Goal: Transaction & Acquisition: Purchase product/service

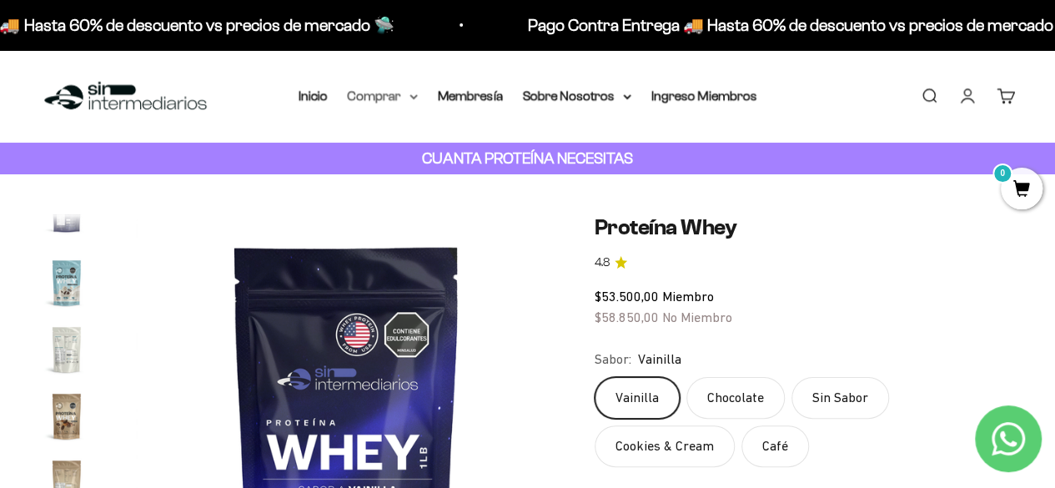
click at [408, 89] on summary "Comprar" at bounding box center [383, 96] width 70 height 22
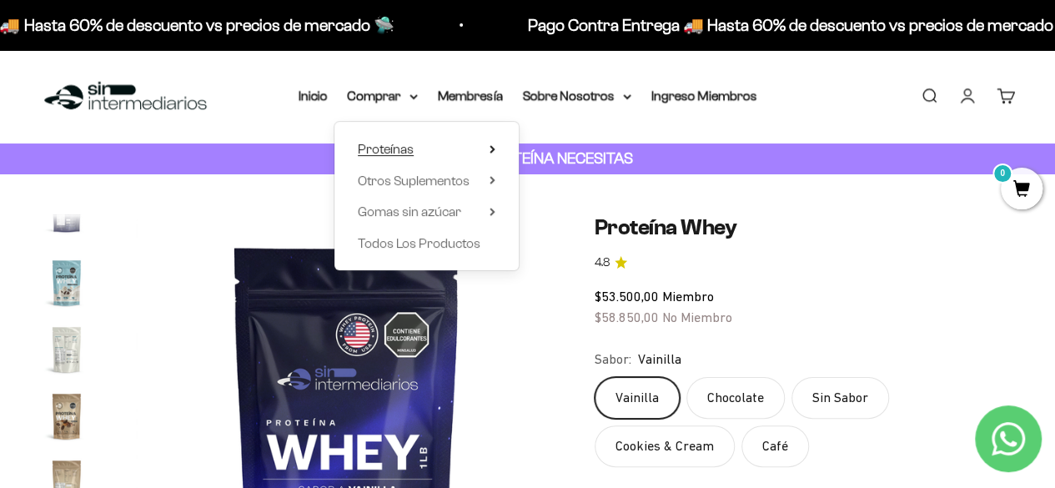
click at [434, 143] on summary "Proteínas" at bounding box center [427, 149] width 138 height 22
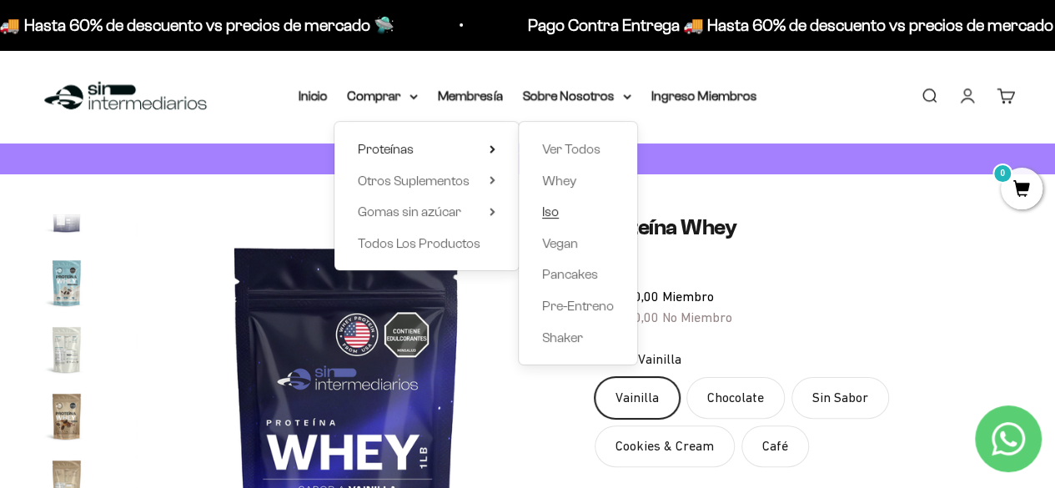
click at [561, 209] on link "Iso" at bounding box center [578, 212] width 72 height 22
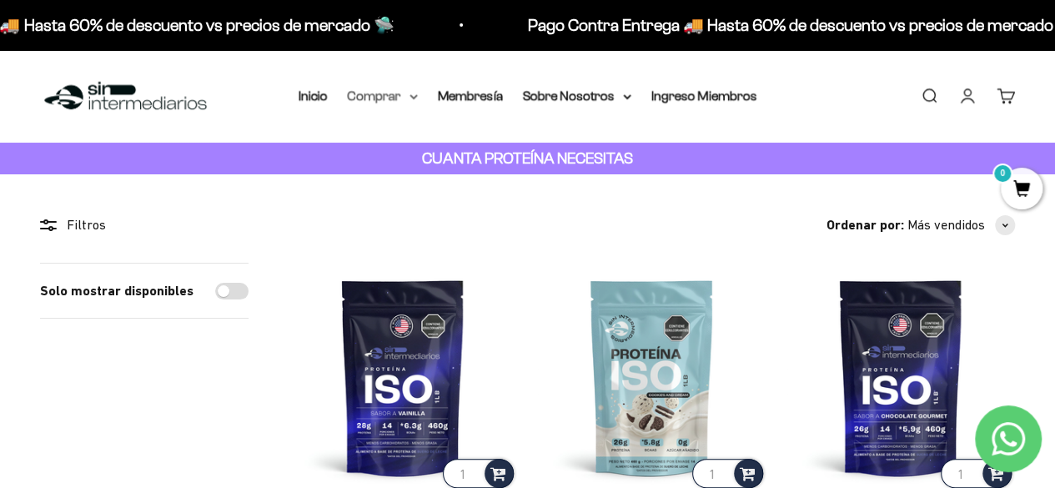
click at [382, 96] on summary "Comprar" at bounding box center [383, 96] width 70 height 22
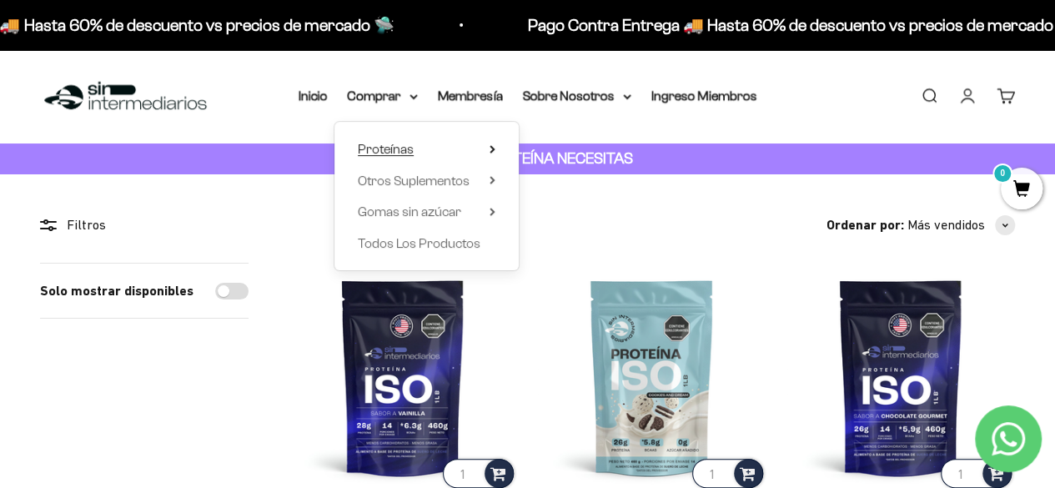
click at [484, 149] on summary "Proteínas" at bounding box center [427, 149] width 138 height 22
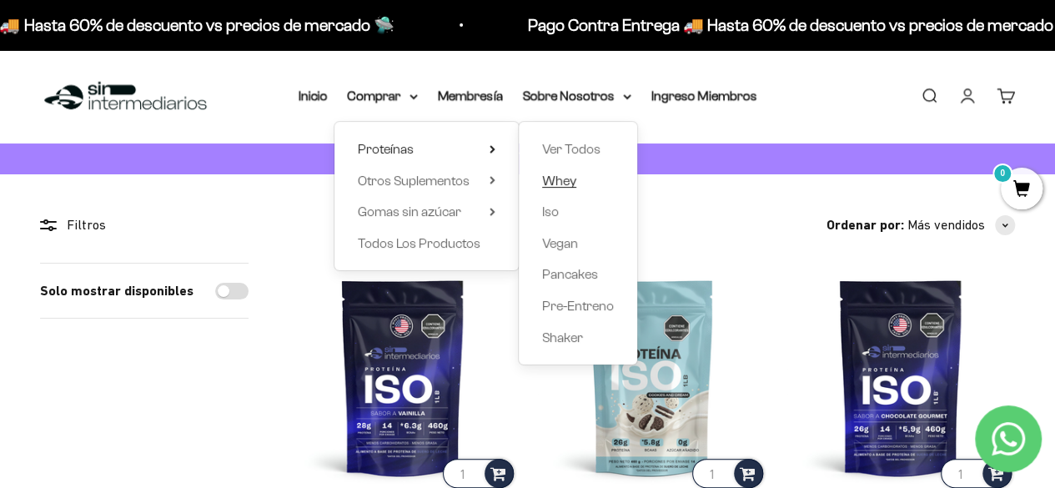
click at [562, 181] on span "Whey" at bounding box center [559, 180] width 34 height 14
